Goal: Navigation & Orientation: Find specific page/section

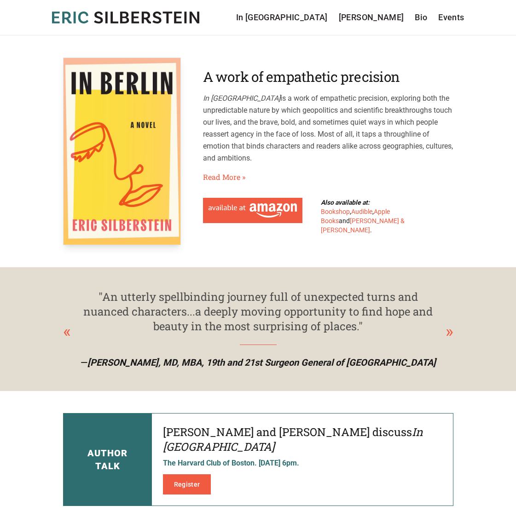
scroll to position [4, 0]
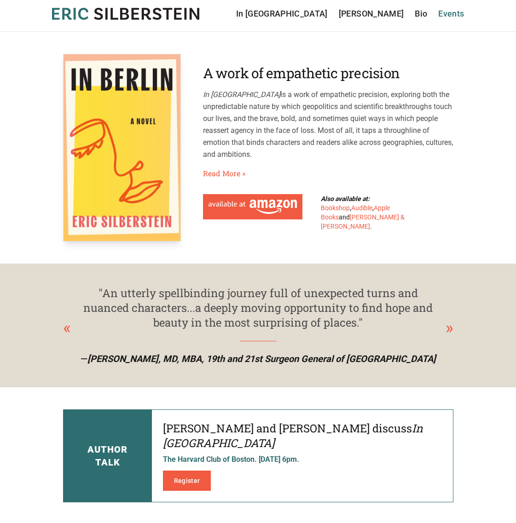
click at [450, 12] on link "Events" at bounding box center [451, 13] width 26 height 13
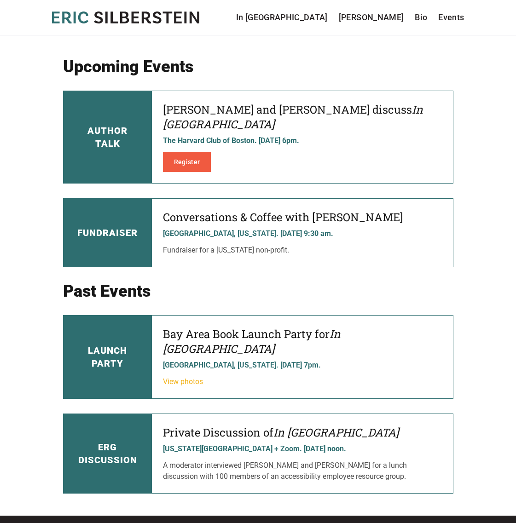
click at [198, 377] on link "View photos" at bounding box center [183, 381] width 40 height 9
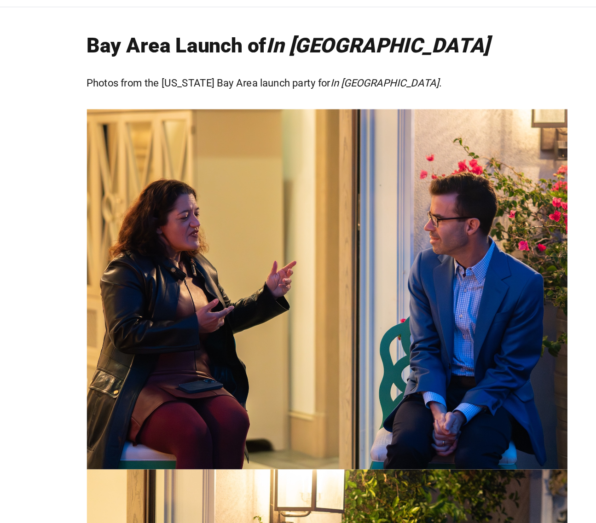
click at [135, 146] on img at bounding box center [298, 264] width 390 height 293
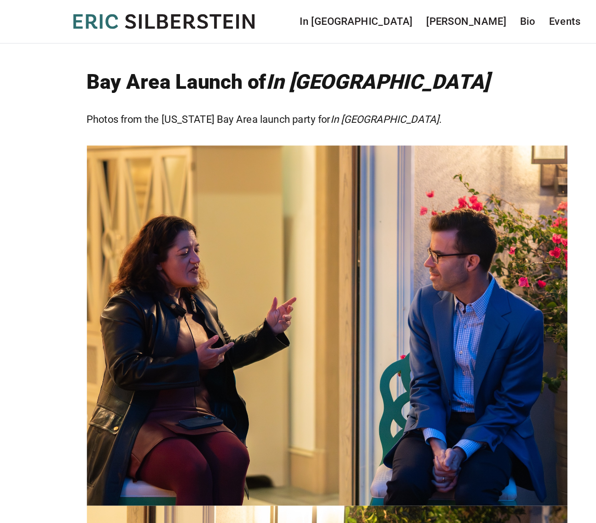
click at [217, 23] on icon at bounding box center [218, 18] width 8 height 12
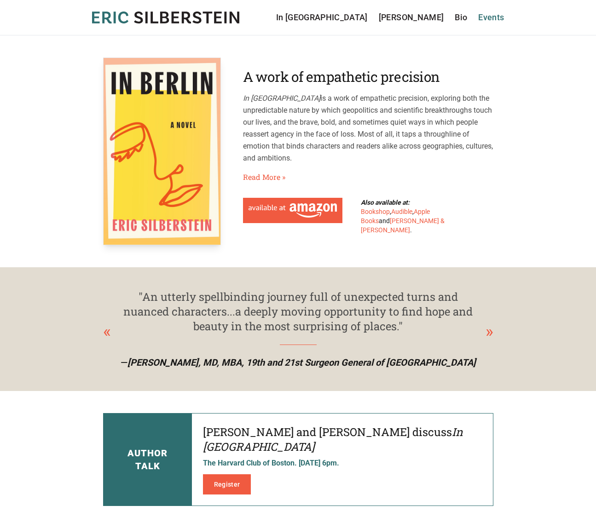
click at [483, 22] on link "Events" at bounding box center [491, 17] width 26 height 13
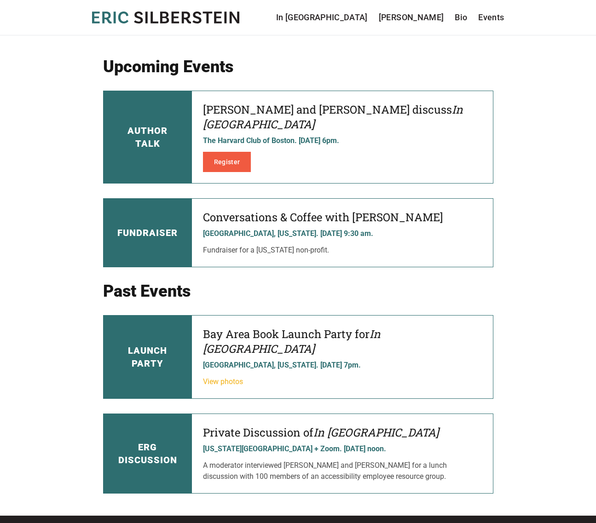
click at [238, 377] on link "View photos" at bounding box center [223, 381] width 40 height 9
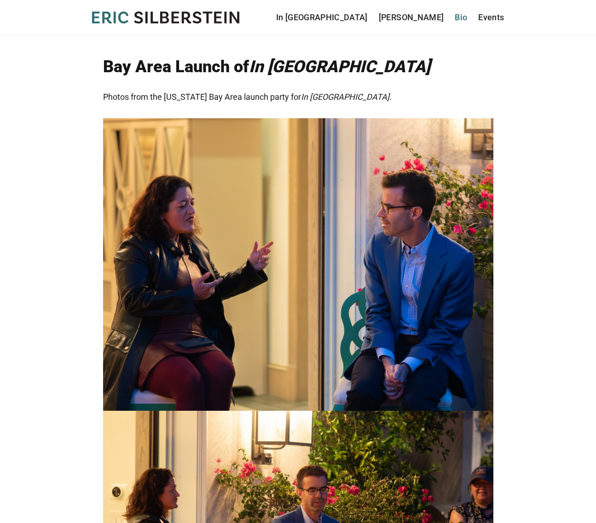
click at [456, 21] on link "Bio" at bounding box center [461, 17] width 12 height 13
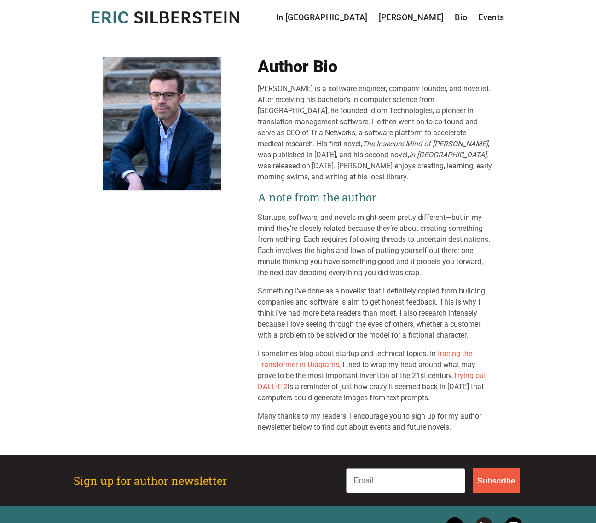
click at [193, 20] on icon "[PERSON_NAME]" at bounding box center [165, 18] width 147 height 12
